Goal: Task Accomplishment & Management: Manage account settings

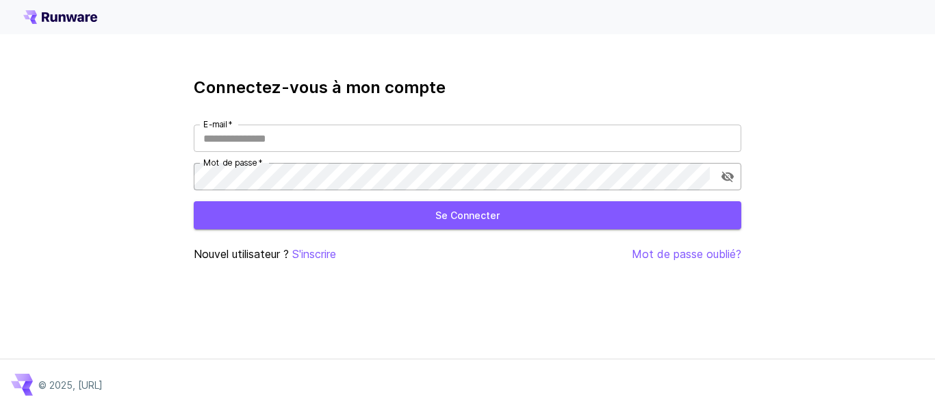
type input "**********"
click at [727, 179] on icon "activer la visibilité du mot de passe" at bounding box center [728, 177] width 14 height 14
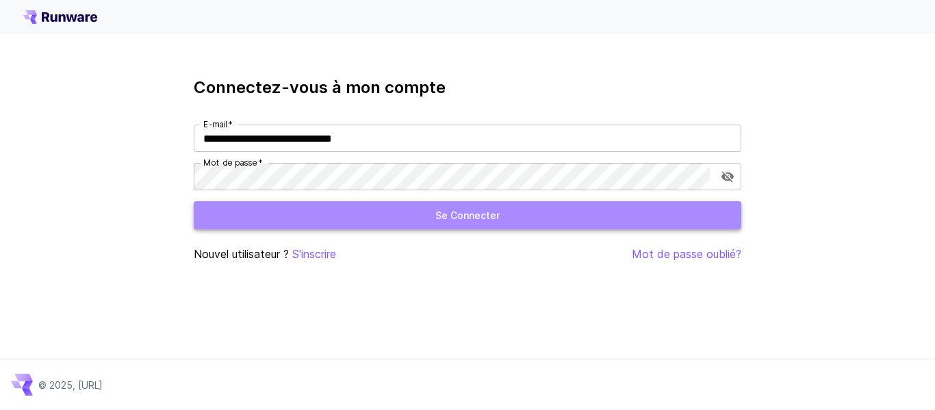
click at [635, 225] on button "Se connecter" at bounding box center [468, 215] width 548 height 28
